Goal: Navigation & Orientation: Find specific page/section

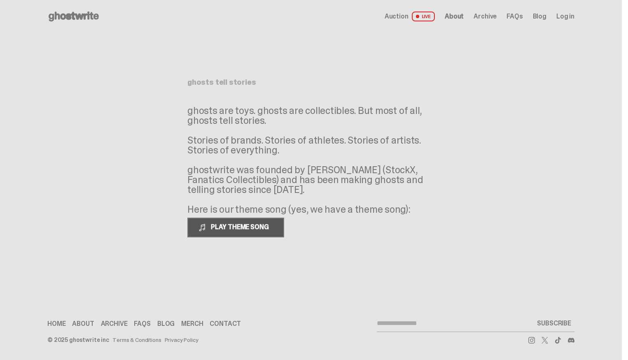
click at [260, 224] on span "PLAY THEME SONG" at bounding box center [240, 227] width 66 height 9
click at [408, 18] on span "Auction" at bounding box center [397, 16] width 24 height 7
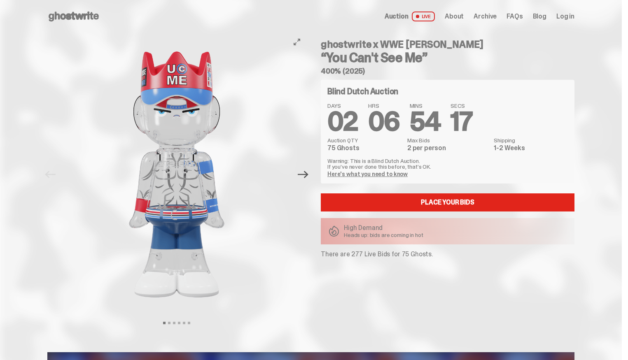
click at [306, 169] on icon "Next" at bounding box center [303, 174] width 11 height 11
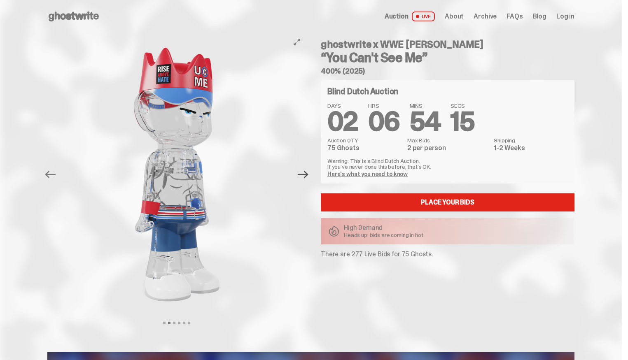
click at [307, 170] on icon "Next" at bounding box center [303, 174] width 11 height 11
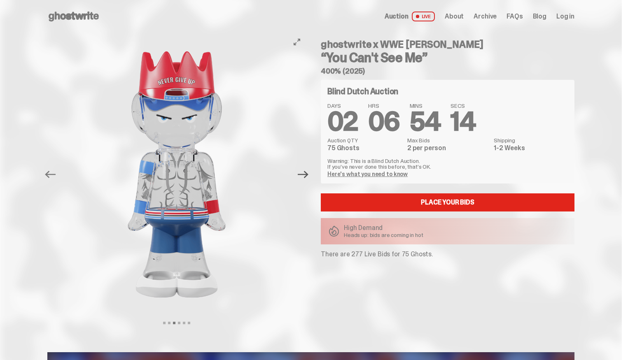
click at [307, 170] on icon "Next" at bounding box center [303, 174] width 11 height 11
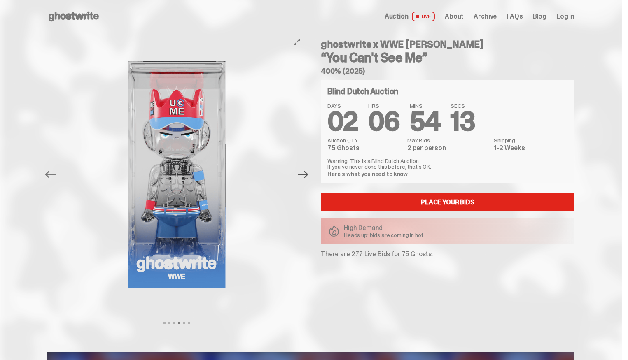
click at [307, 170] on icon "Next" at bounding box center [303, 174] width 11 height 11
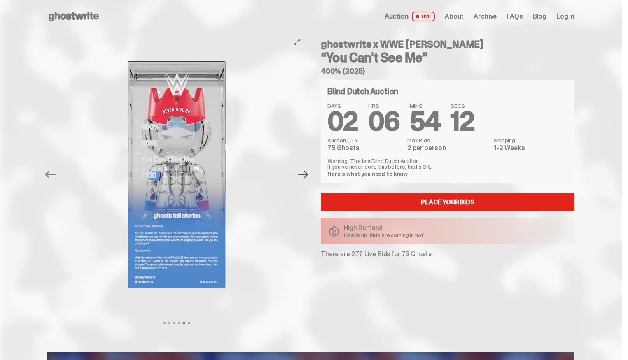
click at [307, 170] on icon "Next" at bounding box center [303, 174] width 11 height 11
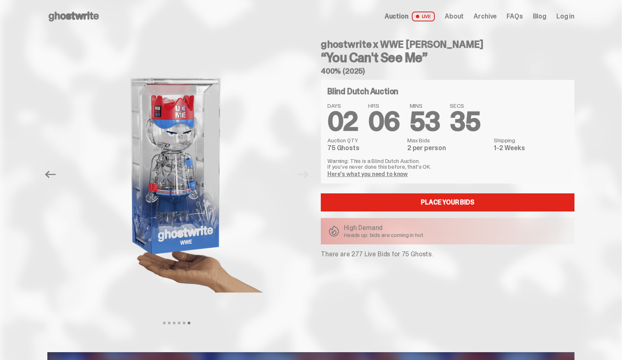
click at [431, 16] on span "LIVE" at bounding box center [423, 17] width 23 height 10
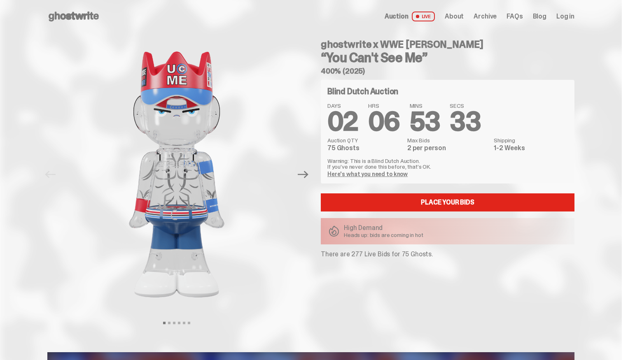
click at [464, 17] on span "About" at bounding box center [454, 16] width 19 height 7
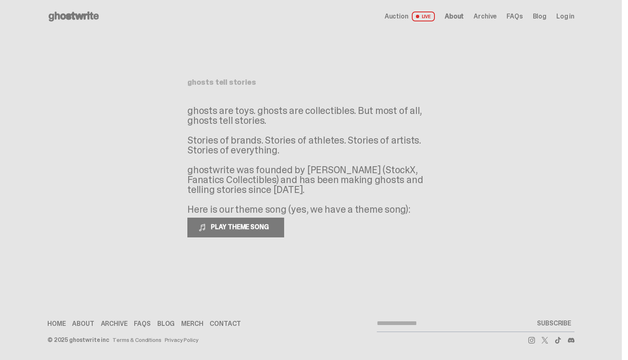
click at [487, 20] on span "Archive" at bounding box center [484, 16] width 23 height 7
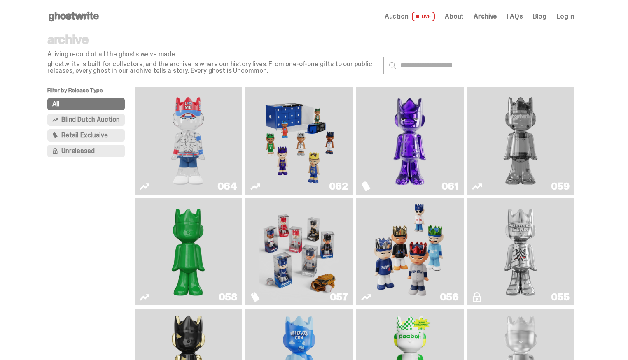
click at [196, 156] on img "You Can't See Me" at bounding box center [188, 141] width 81 height 101
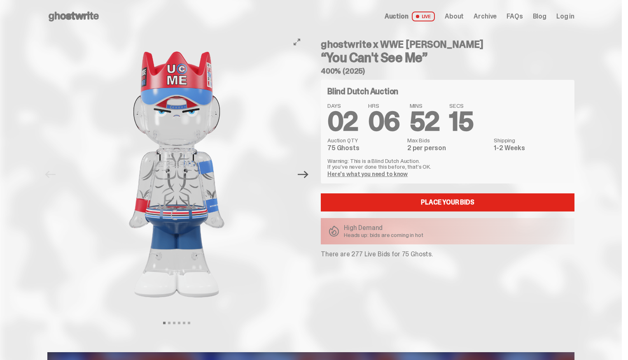
click at [308, 176] on icon "Next" at bounding box center [303, 174] width 11 height 7
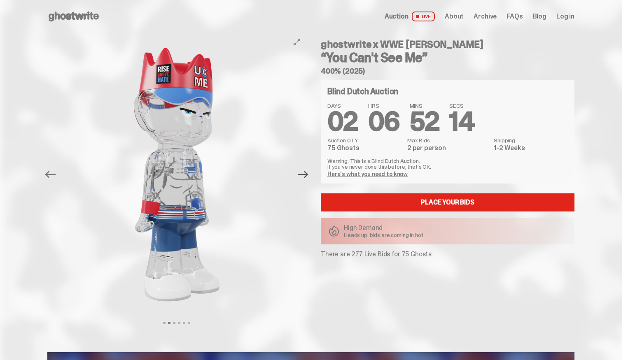
click at [308, 176] on icon "Next" at bounding box center [303, 174] width 11 height 7
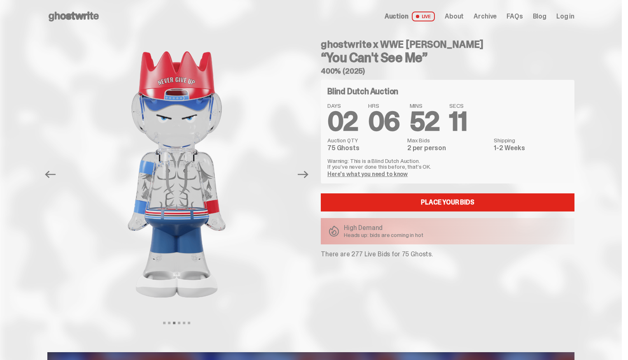
click at [419, 12] on link "Auction LIVE" at bounding box center [410, 17] width 50 height 10
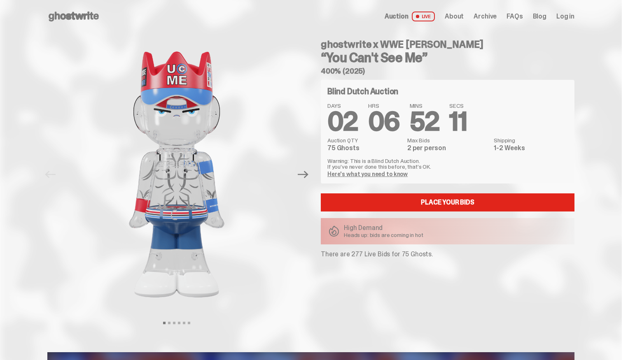
click at [401, 21] on link "Auction LIVE" at bounding box center [410, 17] width 50 height 10
click at [427, 10] on div "Open main menu Home Auction LIVE About Archive FAQs Blog Log in" at bounding box center [310, 16] width 527 height 13
click at [427, 12] on span "LIVE" at bounding box center [423, 17] width 23 height 10
click at [496, 13] on span "Archive" at bounding box center [484, 16] width 23 height 7
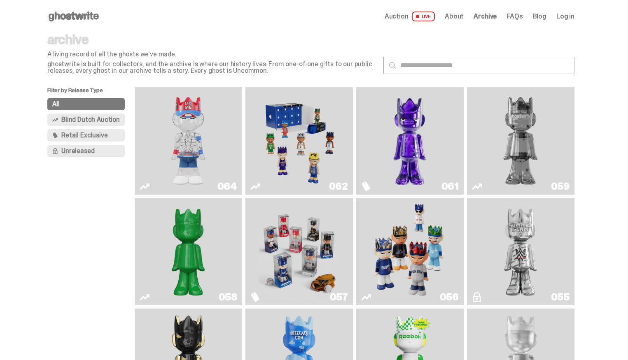
click at [100, 139] on span "Retail Exclusive" at bounding box center [84, 135] width 46 height 7
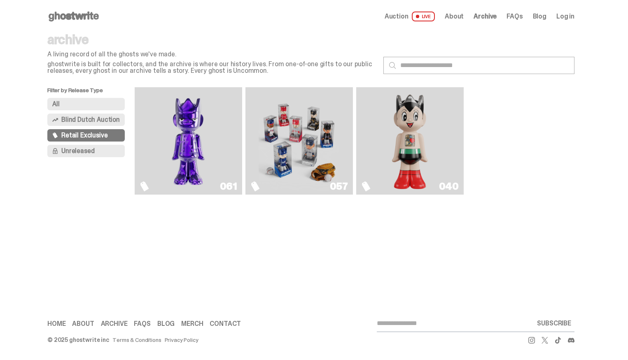
click at [99, 150] on button "Unreleased" at bounding box center [85, 151] width 77 height 12
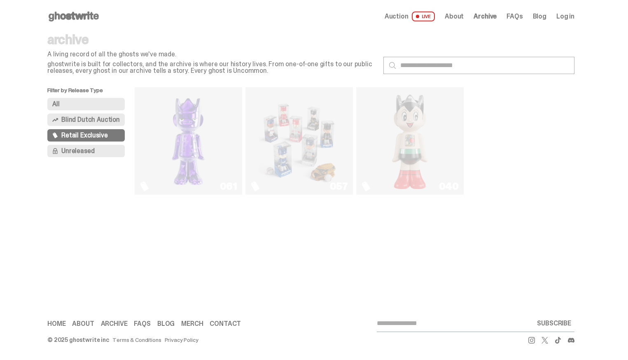
click at [94, 103] on button "All" at bounding box center [85, 104] width 77 height 12
